Goal: Task Accomplishment & Management: Manage account settings

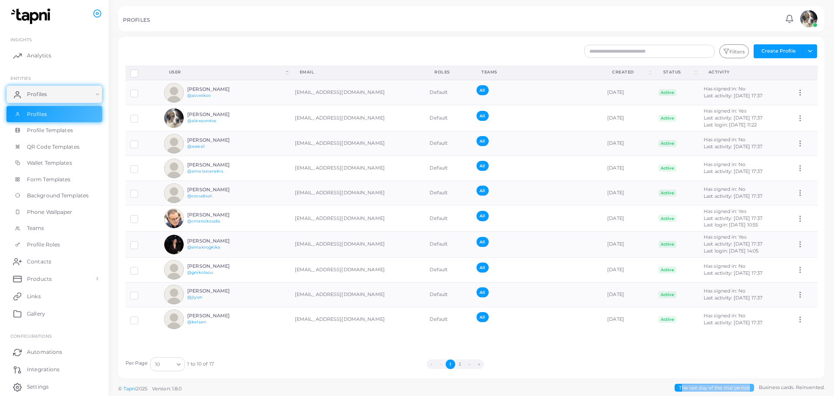
drag, startPoint x: 681, startPoint y: 385, endPoint x: 754, endPoint y: 386, distance: 73.0
click at [747, 386] on p "© Tapni 2025 Version: 1.8.0 Business cards. Reinvented. The last day of the tri…" at bounding box center [471, 388] width 706 height 8
drag, startPoint x: 762, startPoint y: 386, endPoint x: 821, endPoint y: 386, distance: 59.5
click at [821, 386] on span "Business cards. Reinvented." at bounding box center [792, 387] width 66 height 7
click at [824, 386] on span "Business cards. Reinvented." at bounding box center [792, 387] width 66 height 7
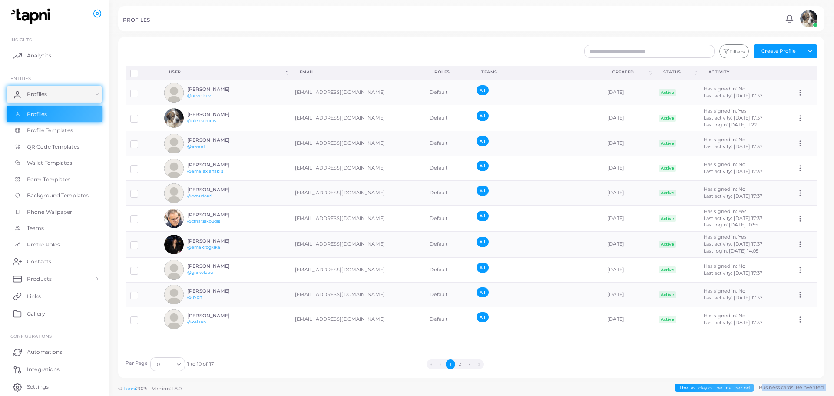
drag, startPoint x: 817, startPoint y: 388, endPoint x: 756, endPoint y: 388, distance: 60.4
click at [756, 388] on footer "© Tapni 2025 Version: 1.8.0 Business cards. Reinvented. The last day of the tri…" at bounding box center [471, 388] width 725 height 16
click at [287, 354] on div "Per Page 10 Loading... 1 to 10 of 17 « ‹ 1 2 › »" at bounding box center [471, 361] width 701 height 19
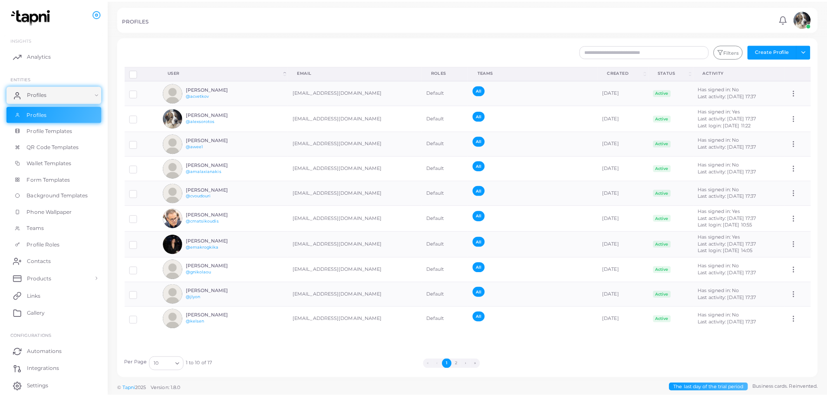
scroll to position [31, 0]
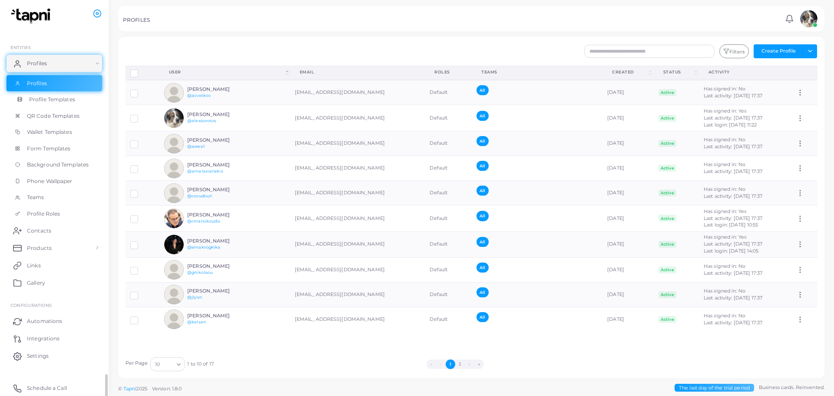
click at [45, 103] on span "Profile Templates" at bounding box center [52, 100] width 46 height 8
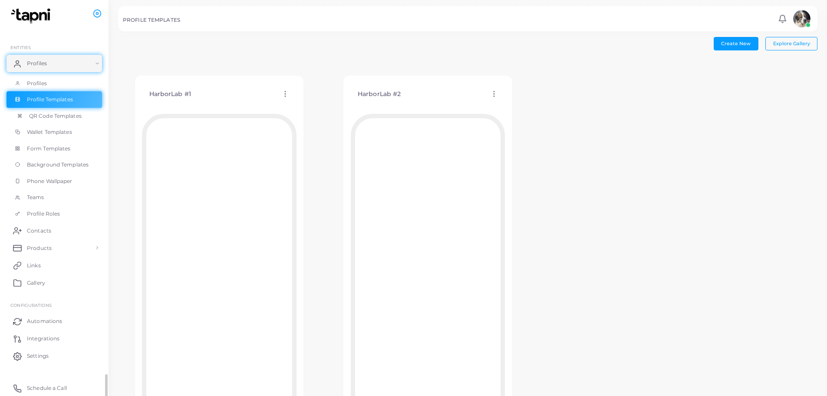
click at [48, 118] on span "QR Code Templates" at bounding box center [55, 116] width 53 height 8
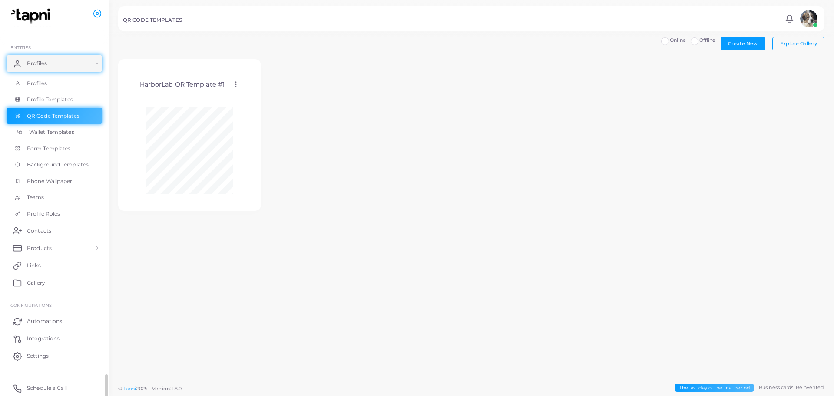
click at [53, 134] on span "Wallet Templates" at bounding box center [51, 132] width 45 height 8
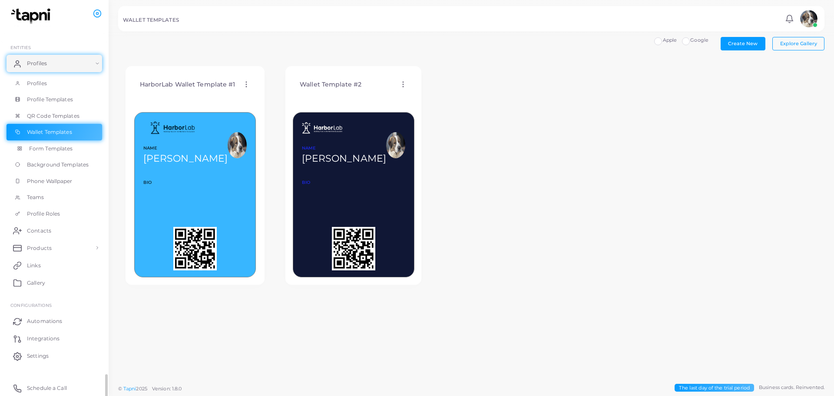
click at [55, 150] on span "Form Templates" at bounding box center [51, 149] width 44 height 8
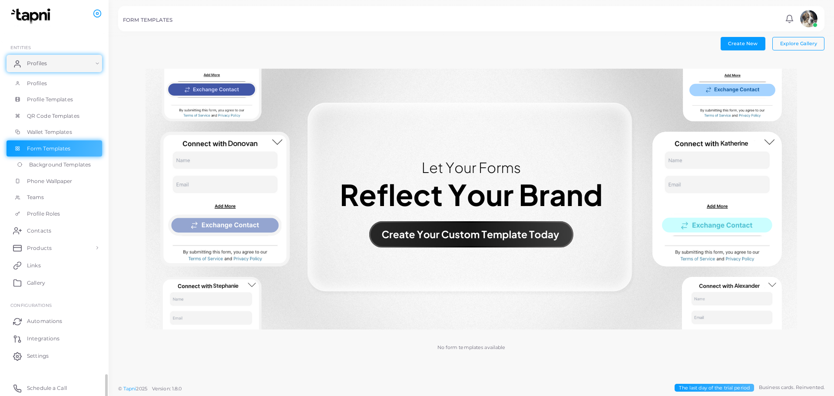
click at [57, 167] on span "Background Templates" at bounding box center [60, 165] width 62 height 8
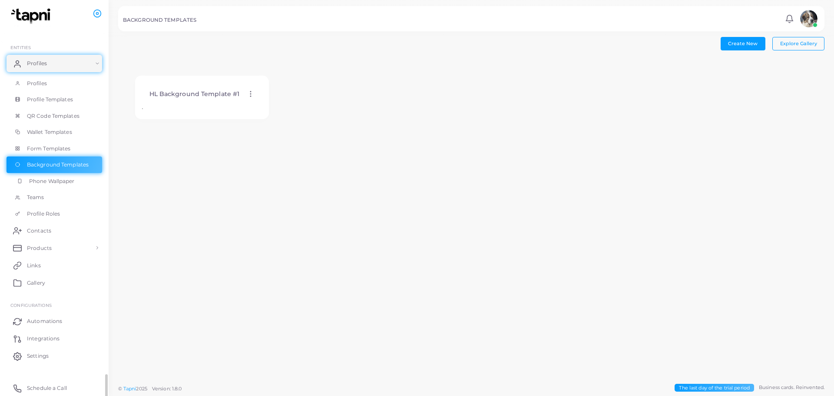
click at [57, 181] on span "Phone Wallpaper" at bounding box center [52, 181] width 46 height 8
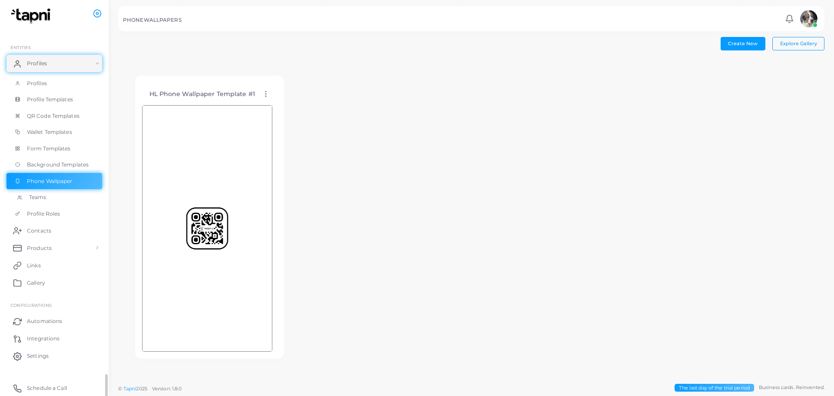
click at [51, 192] on link "Teams" at bounding box center [55, 197] width 96 height 17
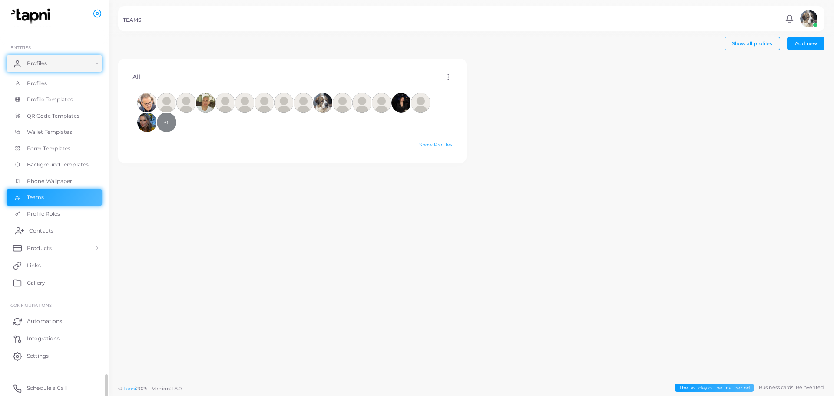
click at [57, 224] on link "Contacts" at bounding box center [55, 230] width 96 height 17
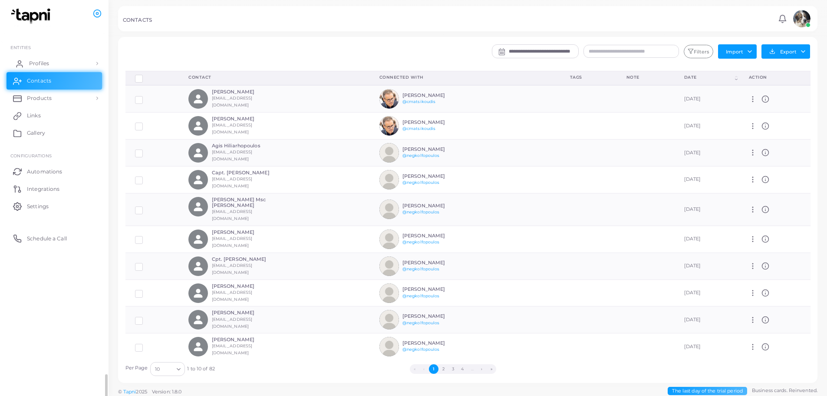
click at [71, 66] on link "Profiles" at bounding box center [55, 63] width 96 height 17
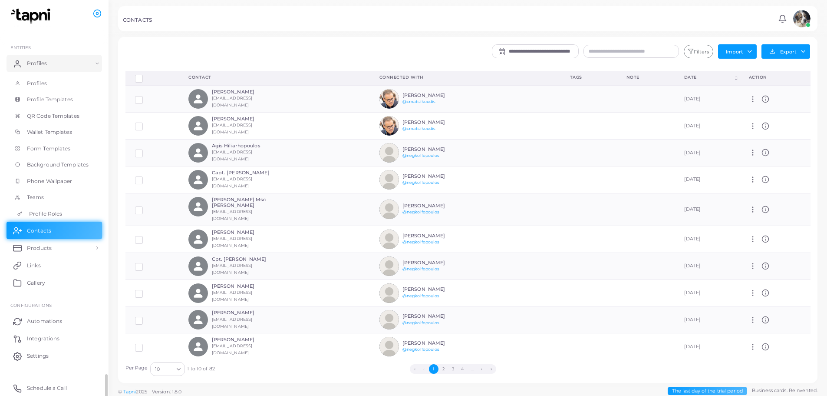
click at [63, 217] on link "Profile Roles" at bounding box center [55, 213] width 96 height 17
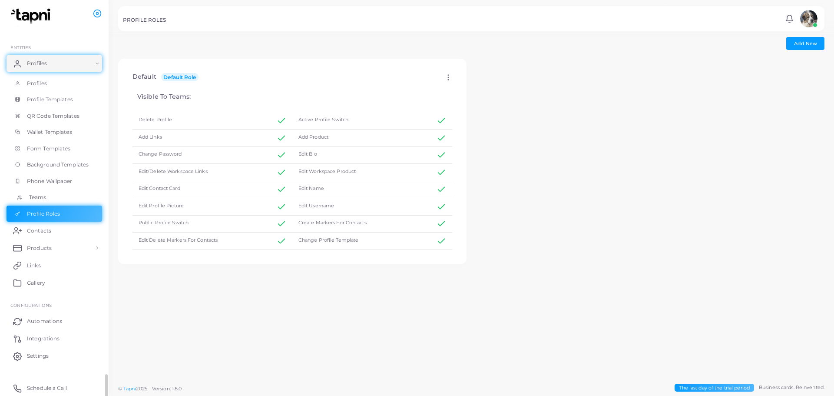
click at [66, 202] on link "Teams" at bounding box center [55, 197] width 96 height 17
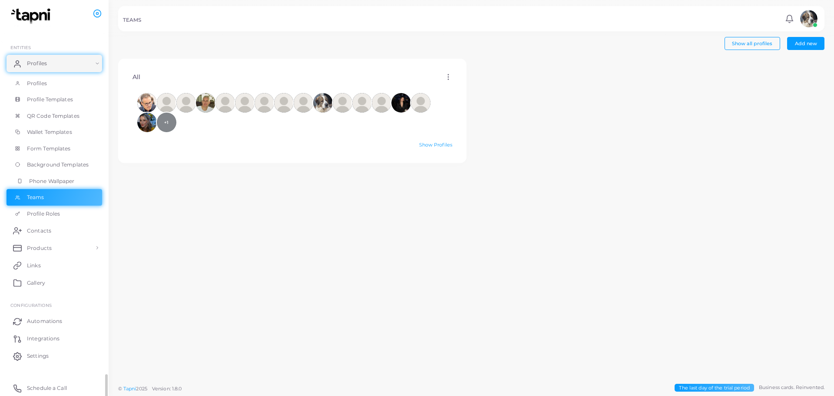
click at [66, 184] on span "Phone Wallpaper" at bounding box center [52, 181] width 46 height 8
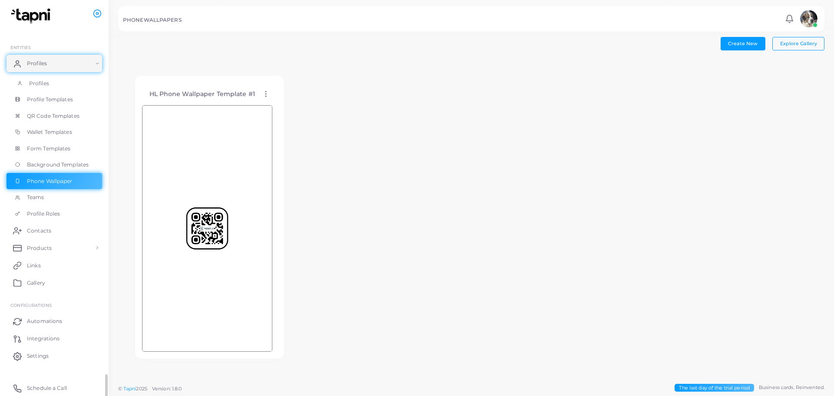
click at [50, 85] on link "Profiles" at bounding box center [55, 83] width 96 height 17
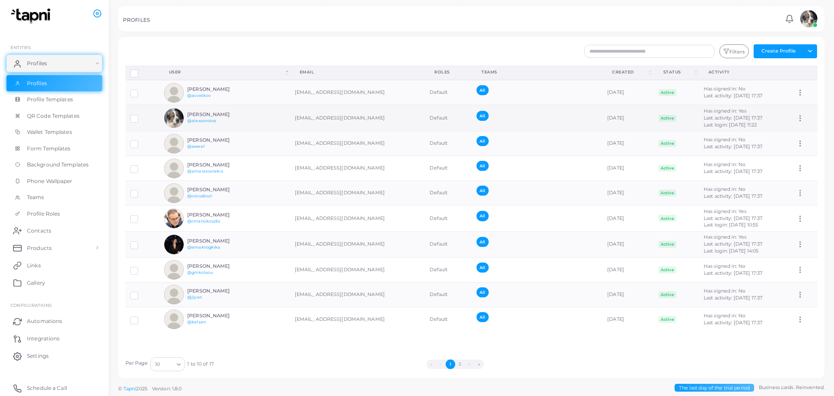
click at [796, 120] on icon at bounding box center [800, 118] width 8 height 8
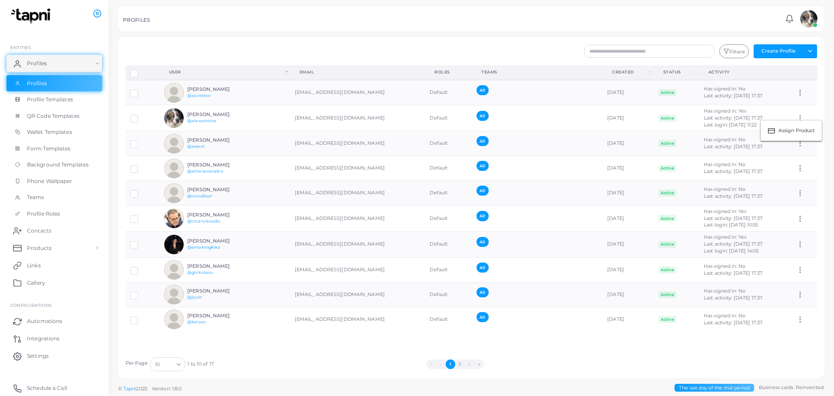
click at [751, 24] on div "PROFILES" at bounding box center [452, 21] width 659 height 9
click at [810, 46] on button "Toggle dropdown" at bounding box center [810, 51] width 14 height 14
click at [810, 49] on button "Toggle dropdown" at bounding box center [810, 51] width 14 height 14
click at [31, 352] on span "Settings" at bounding box center [40, 356] width 22 height 8
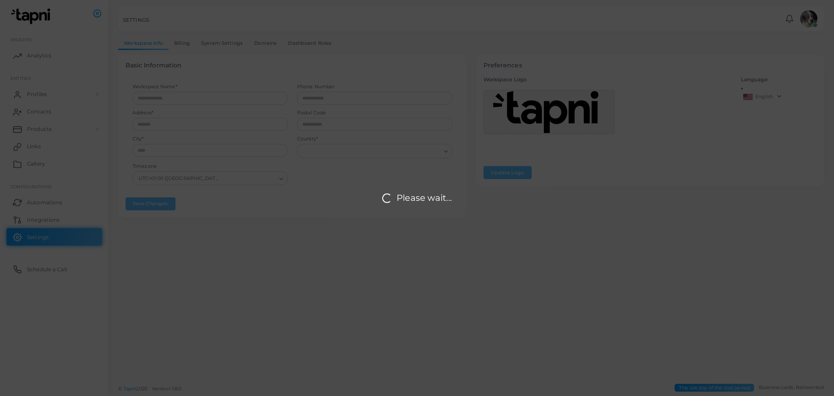
type input "*********"
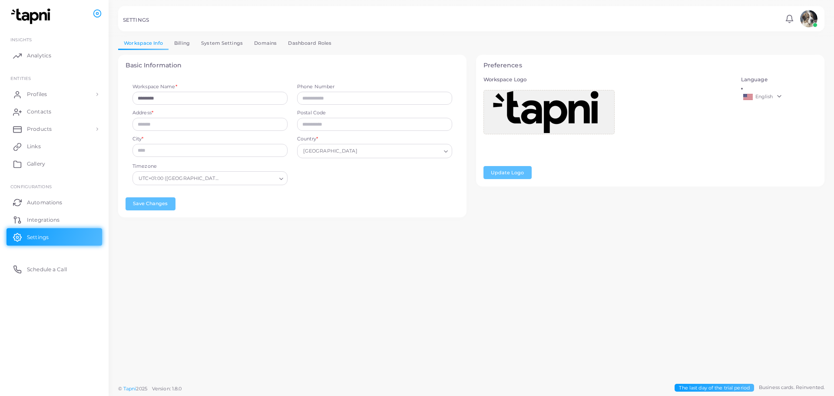
click at [178, 39] on link "Billing" at bounding box center [182, 43] width 27 height 13
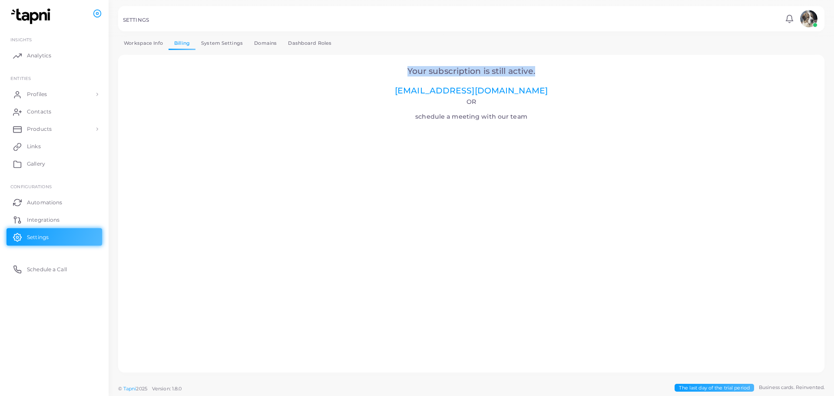
drag, startPoint x: 409, startPoint y: 68, endPoint x: 549, endPoint y: 70, distance: 139.9
click at [547, 69] on h2 "Your subscription is still active. [EMAIL_ADDRESS][DOMAIN_NAME]" at bounding box center [471, 81] width 682 height 30
click at [549, 70] on h2 "Your subscription is still active. [EMAIL_ADDRESS][DOMAIN_NAME]" at bounding box center [471, 81] width 682 height 30
click at [226, 43] on link "System Settings" at bounding box center [221, 43] width 53 height 13
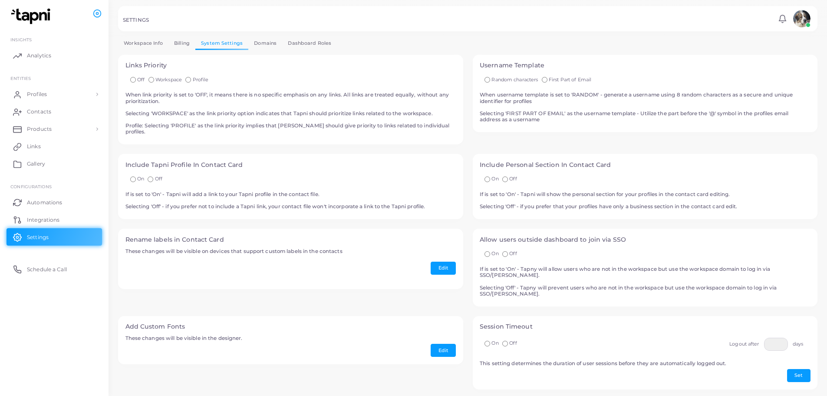
click at [164, 50] on link "Workspace Info" at bounding box center [143, 43] width 50 height 13
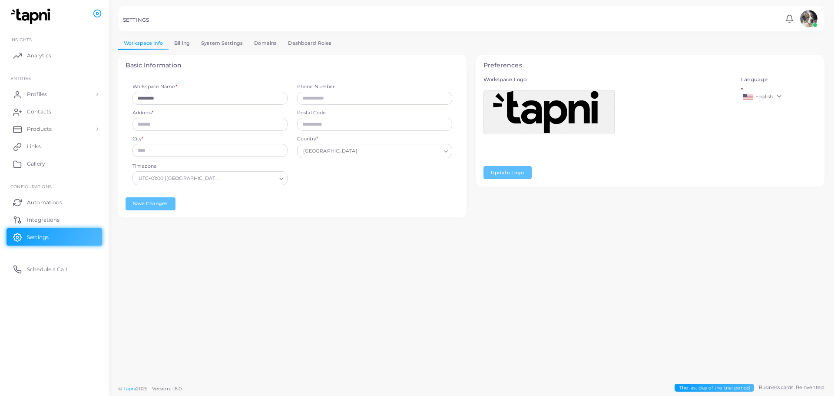
click at [180, 48] on link "Billing" at bounding box center [182, 43] width 27 height 13
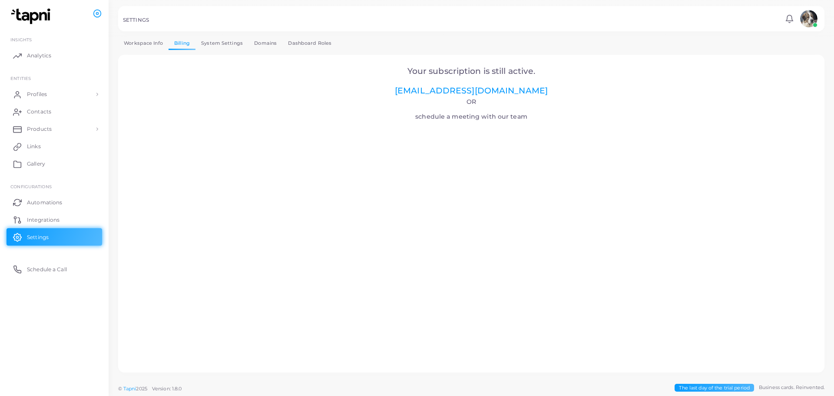
click at [258, 46] on link "Domains" at bounding box center [265, 43] width 34 height 13
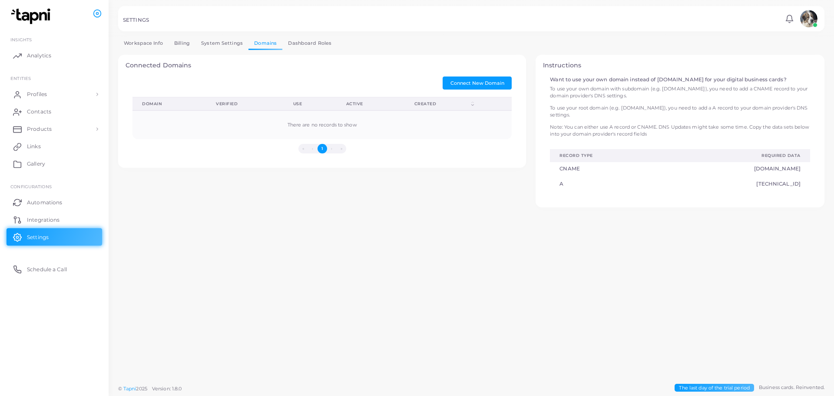
click at [306, 45] on link "Dashboard Roles" at bounding box center [309, 43] width 55 height 13
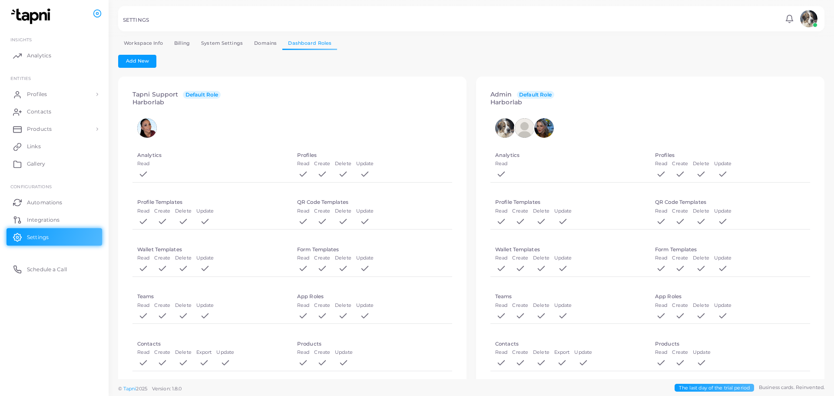
click at [256, 41] on link "Domains" at bounding box center [265, 43] width 34 height 13
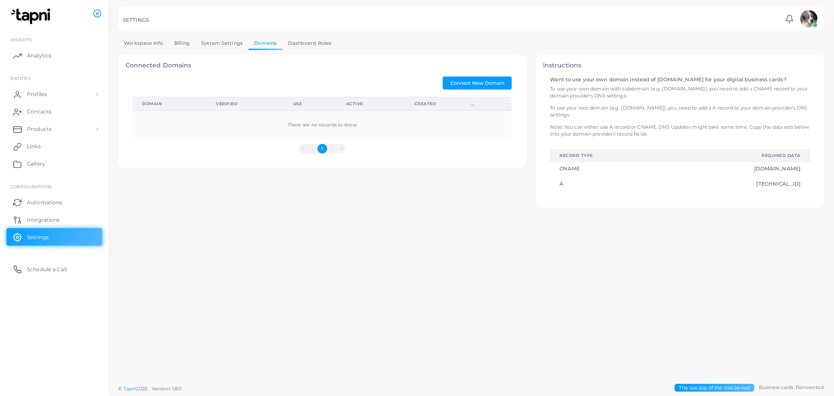
click at [308, 45] on link "Dashboard Roles" at bounding box center [309, 43] width 55 height 13
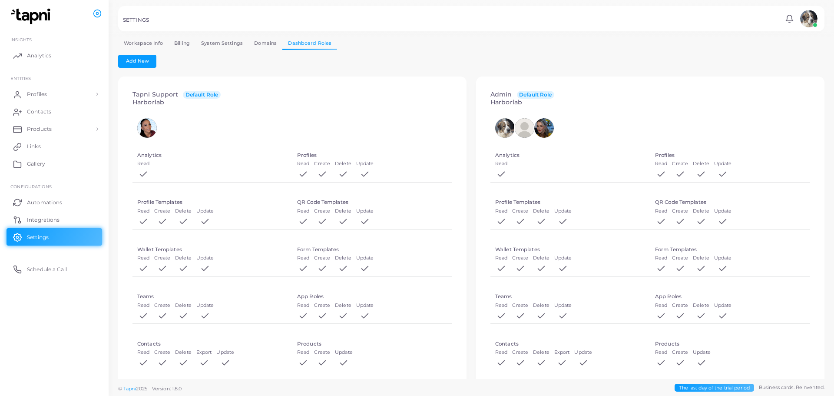
click at [257, 46] on link "Domains" at bounding box center [265, 43] width 34 height 13
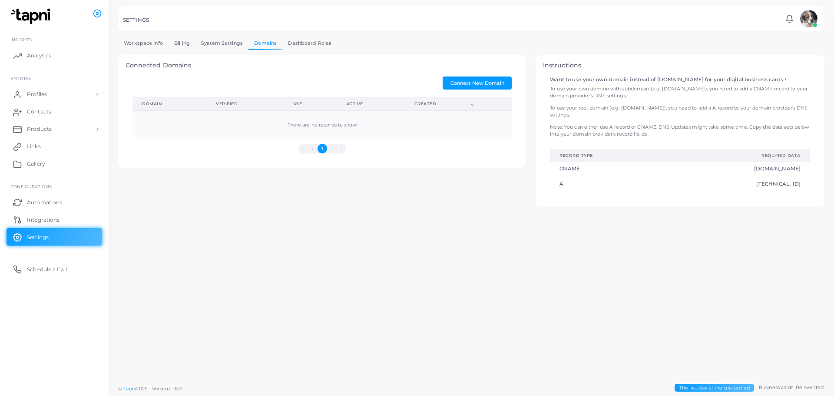
click at [234, 40] on link "System Settings" at bounding box center [221, 43] width 53 height 13
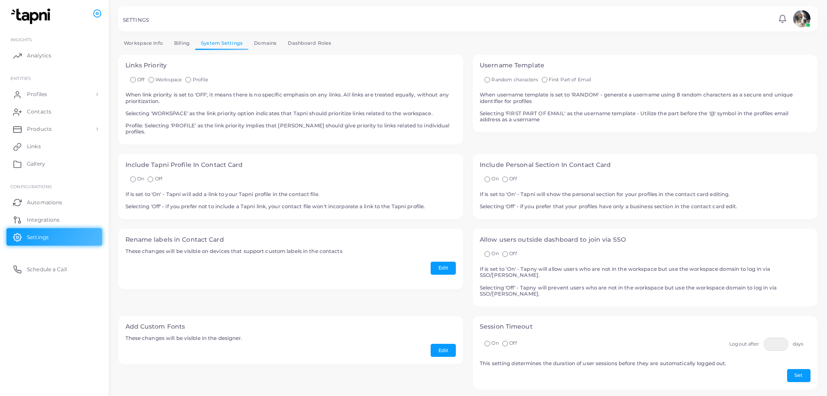
click at [182, 43] on link "Billing" at bounding box center [182, 43] width 27 height 13
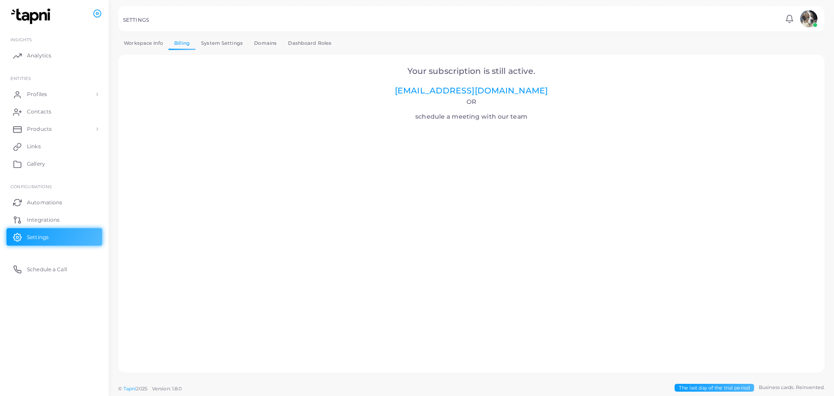
click at [145, 46] on link "Workspace Info" at bounding box center [143, 43] width 50 height 13
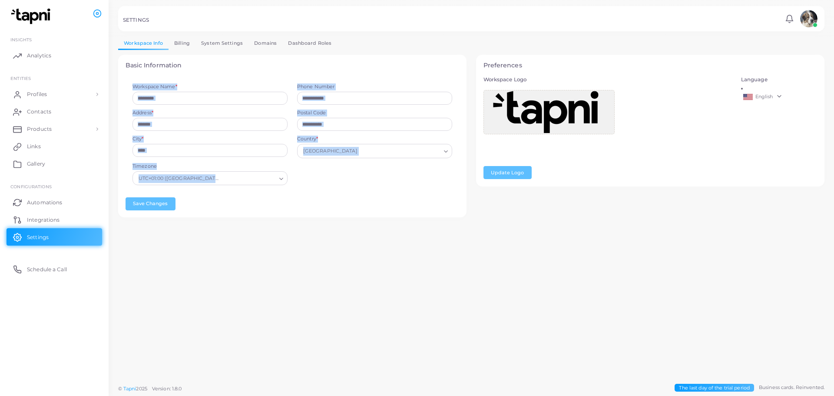
drag, startPoint x: 277, startPoint y: 217, endPoint x: 193, endPoint y: 67, distance: 171.3
click at [193, 68] on div "Basic Information Workspace Name * ********* Phone Number Address * Postal Code…" at bounding box center [292, 136] width 348 height 163
click at [193, 66] on h4 "Basic Information" at bounding box center [293, 65] width 334 height 7
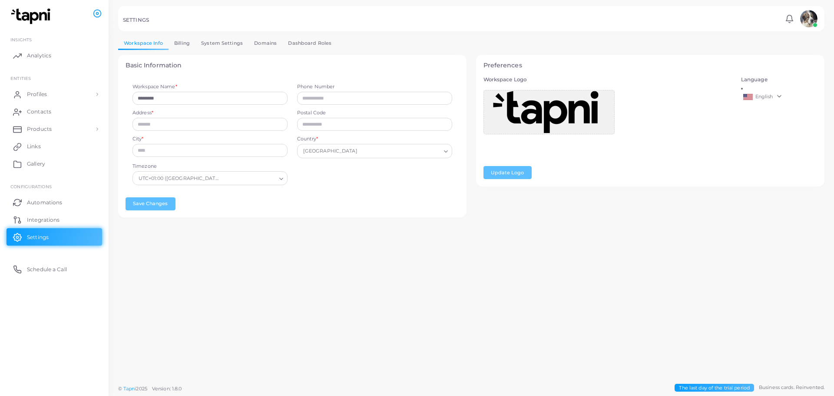
click at [179, 46] on link "Billing" at bounding box center [182, 43] width 27 height 13
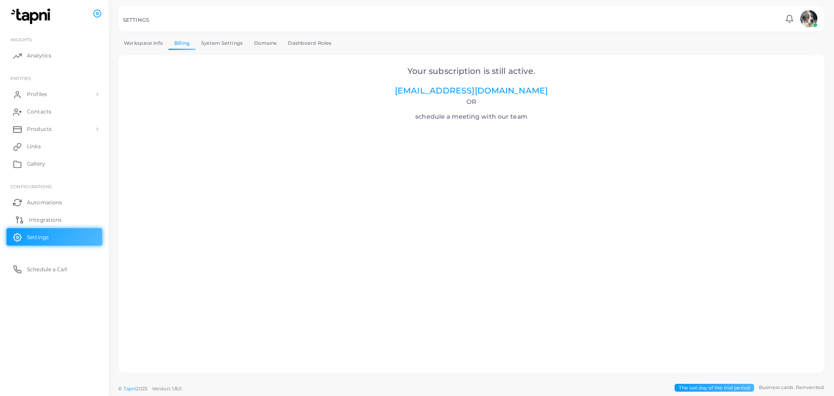
click at [48, 221] on span "Integrations" at bounding box center [45, 220] width 33 height 8
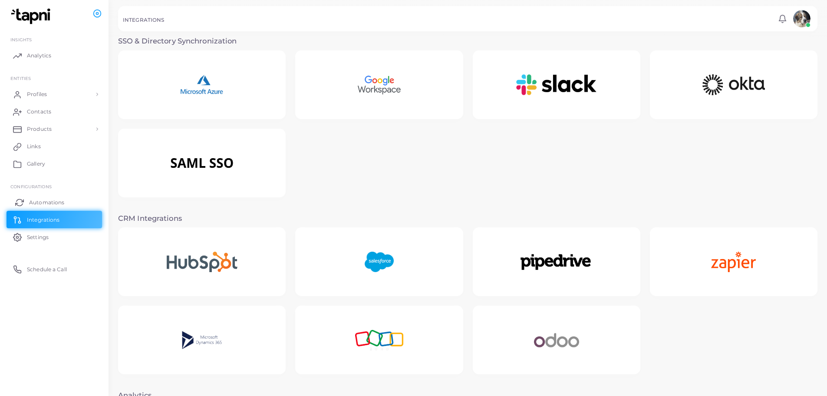
click at [53, 205] on span "Automations" at bounding box center [46, 202] width 35 height 8
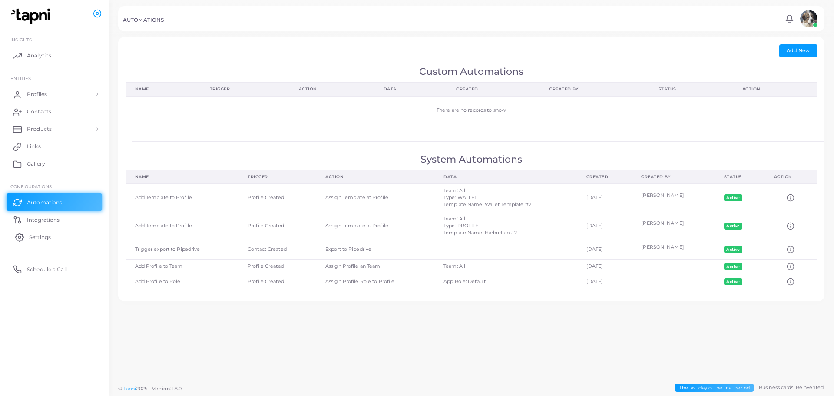
click at [56, 230] on link "Settings" at bounding box center [55, 236] width 96 height 17
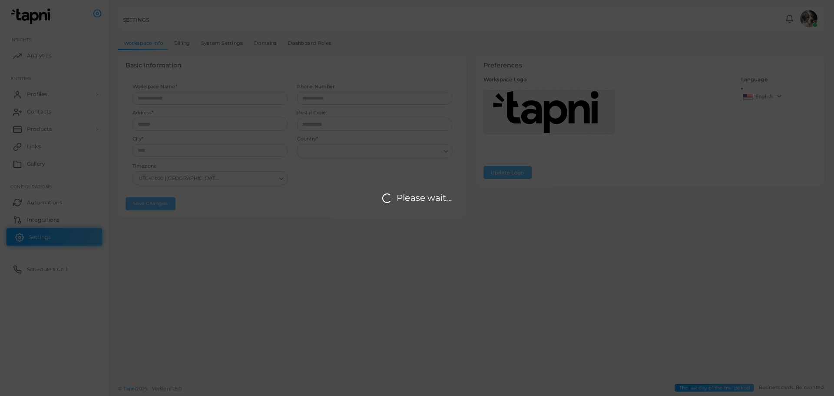
type input "*********"
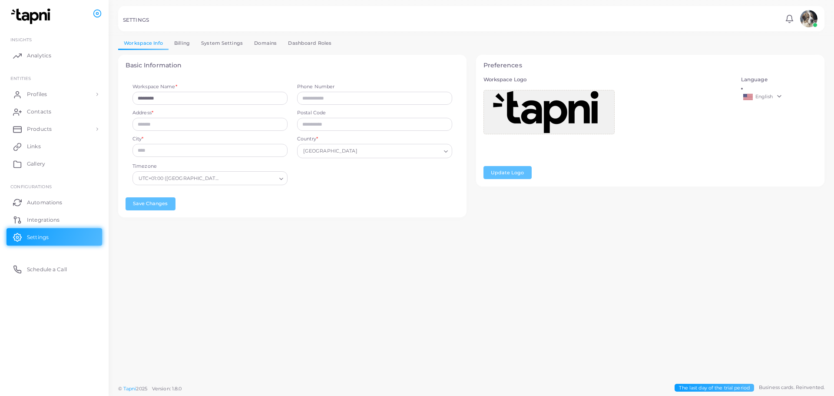
click at [300, 43] on link "Dashboard Roles" at bounding box center [309, 43] width 55 height 13
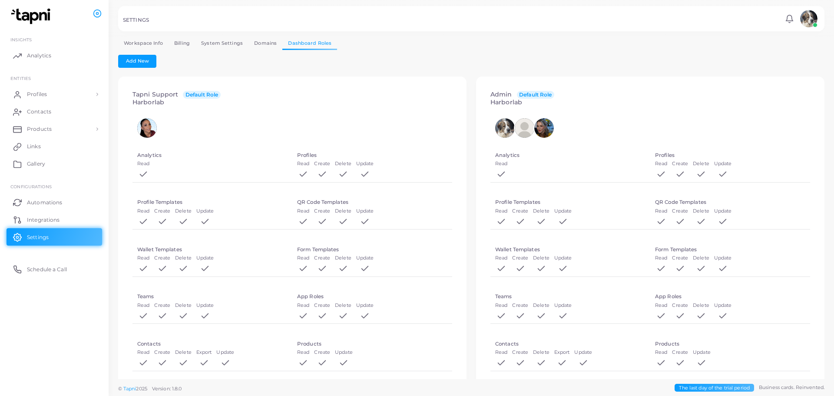
click at [265, 41] on link "Domains" at bounding box center [265, 43] width 34 height 13
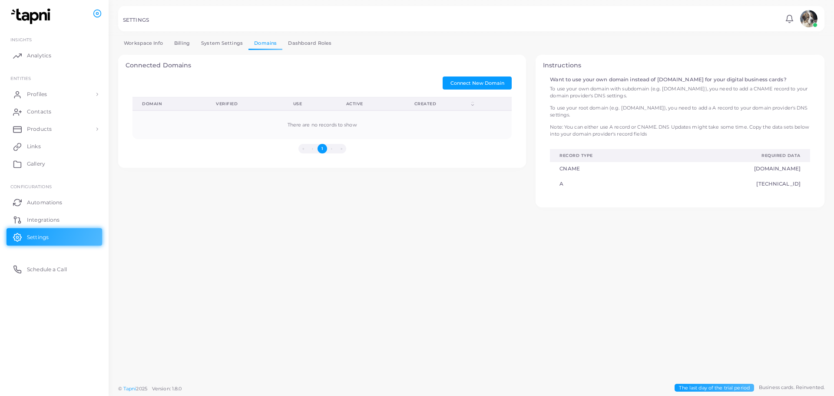
click at [228, 43] on link "System Settings" at bounding box center [221, 43] width 53 height 13
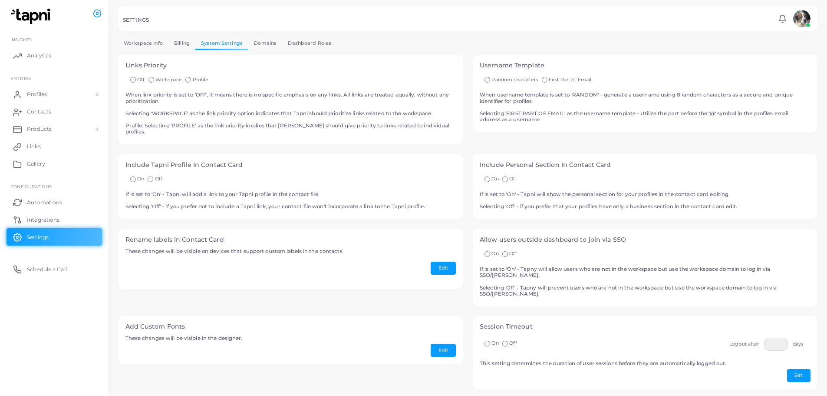
click at [164, 42] on link "Workspace Info" at bounding box center [143, 43] width 50 height 13
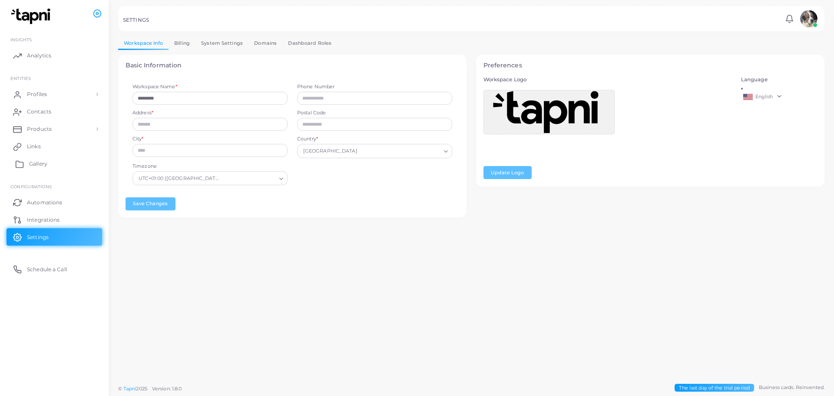
click at [53, 162] on link "Gallery" at bounding box center [55, 163] width 96 height 17
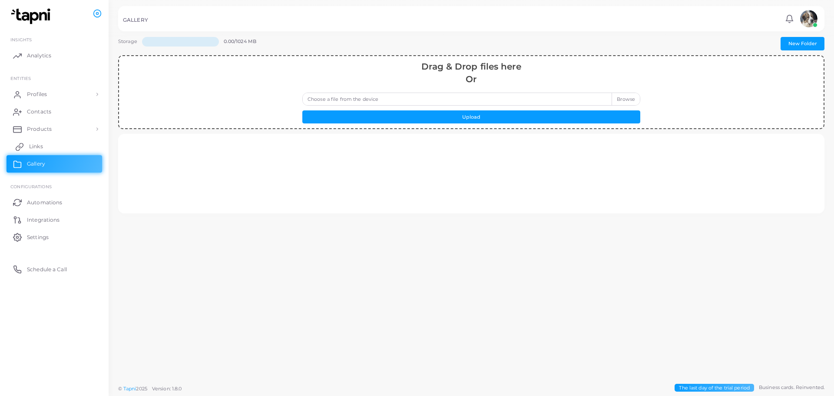
click at [56, 150] on link "Links" at bounding box center [55, 146] width 96 height 17
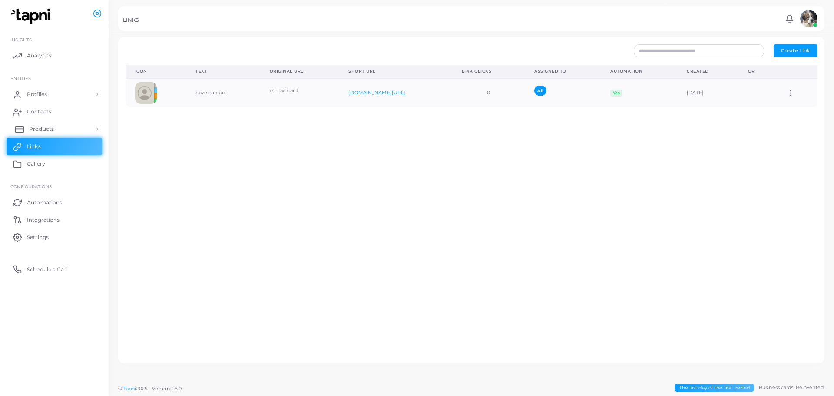
click at [58, 129] on link "Products" at bounding box center [55, 128] width 96 height 17
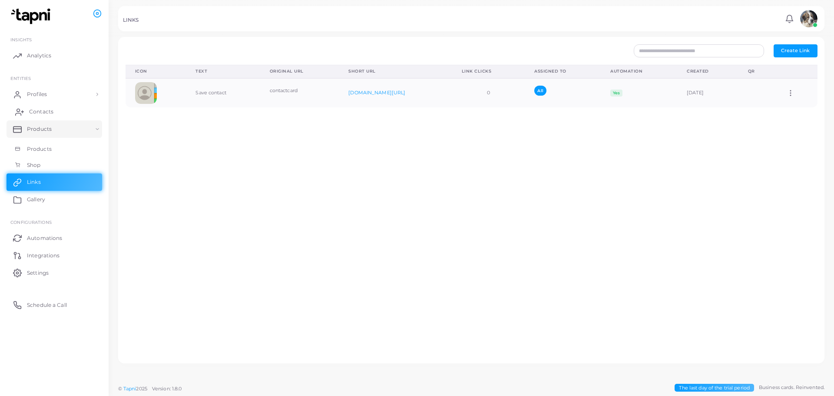
click at [56, 109] on link "Contacts" at bounding box center [55, 111] width 96 height 17
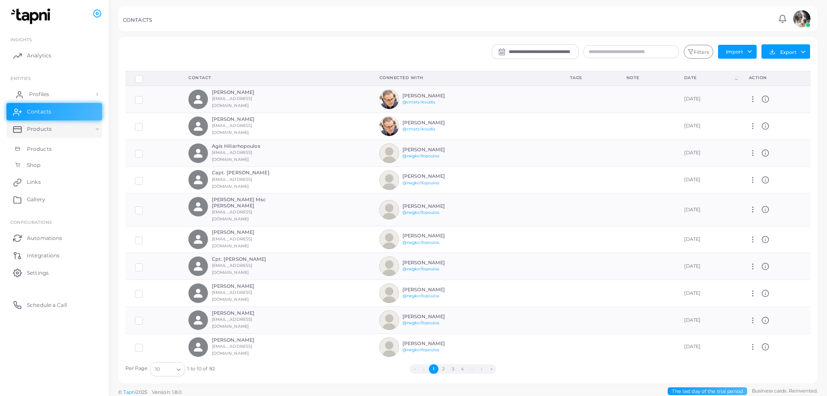
click at [63, 94] on link "Profiles" at bounding box center [55, 94] width 96 height 17
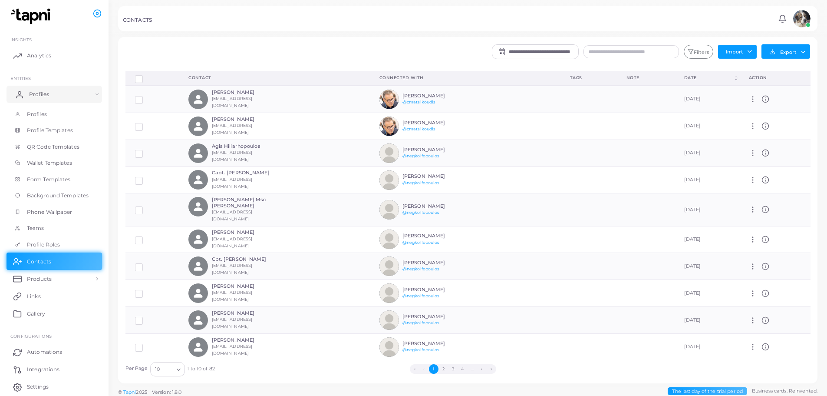
click at [57, 95] on link "Profiles" at bounding box center [55, 94] width 96 height 17
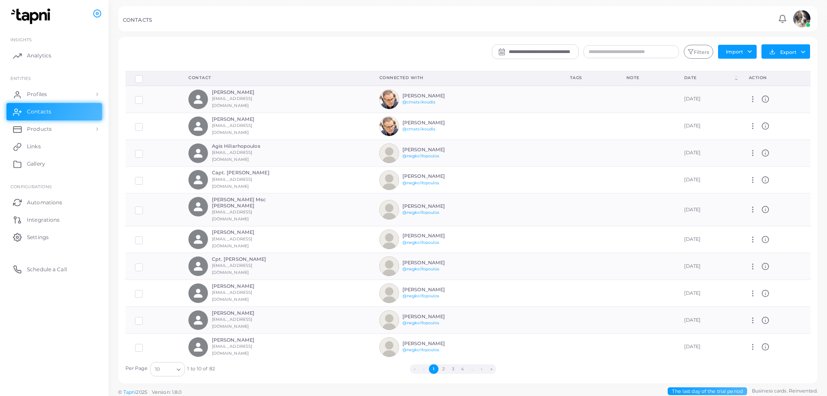
click at [802, 19] on img at bounding box center [802, 18] width 17 height 17
click at [780, 54] on li "[PERSON_NAME] ([EMAIL_ADDRESS][DOMAIN_NAME])" at bounding box center [777, 52] width 71 height 28
click at [782, 22] on icon at bounding box center [782, 22] width 1 height 0
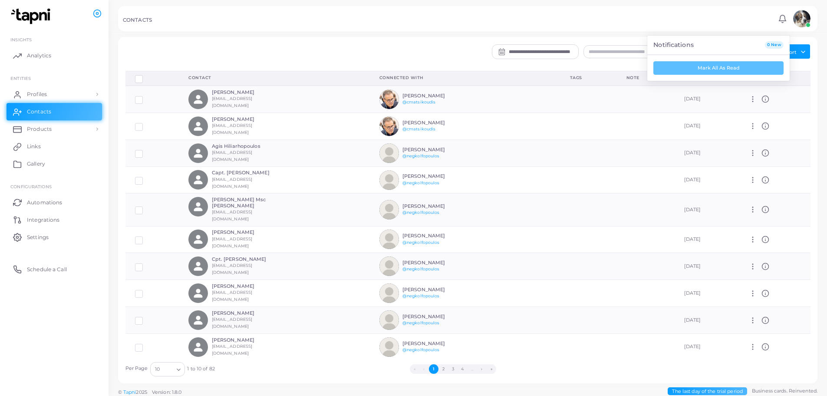
click at [615, 18] on div "CONTACTS" at bounding box center [449, 21] width 653 height 9
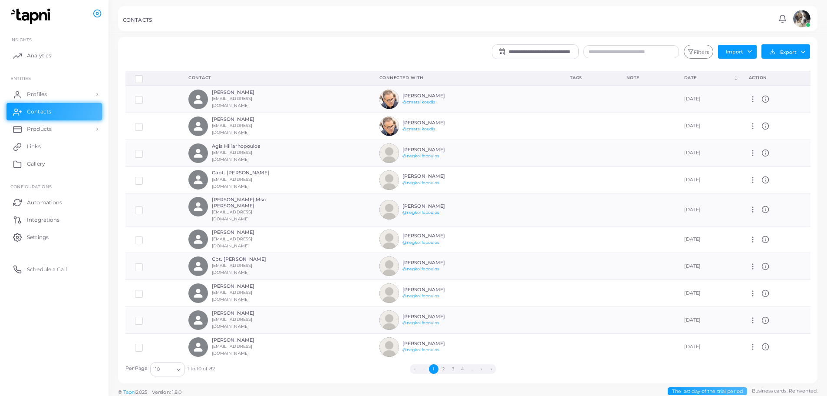
click at [33, 16] on img at bounding box center [32, 16] width 48 height 16
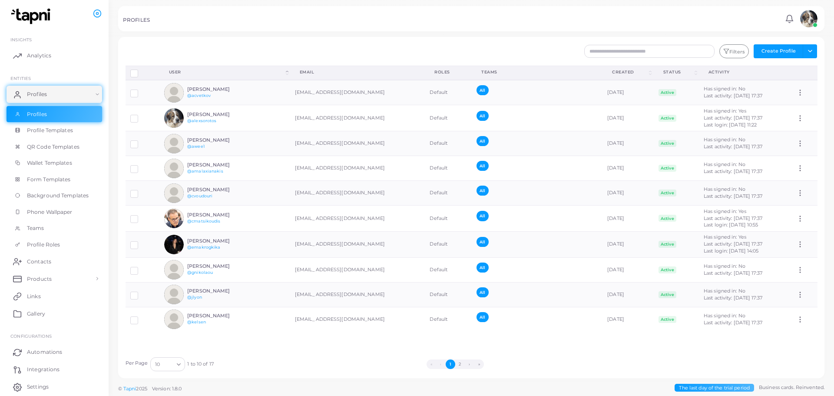
click at [256, 33] on div at bounding box center [417, 18] width 834 height 37
click at [173, 118] on img at bounding box center [174, 118] width 20 height 20
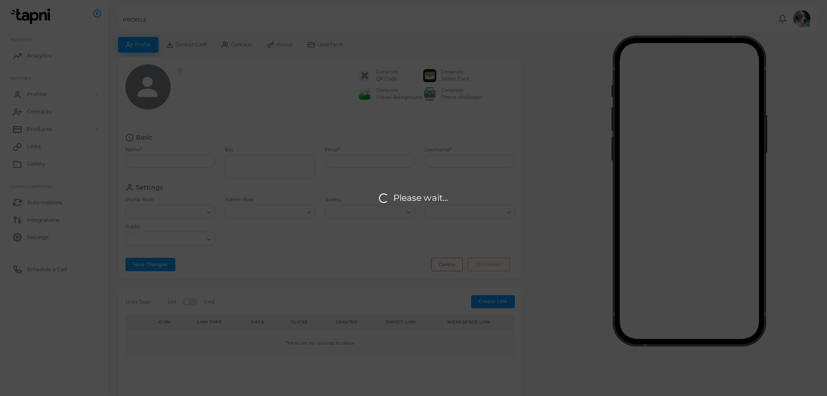
type input "**********"
